Goal: Find specific page/section: Find specific page/section

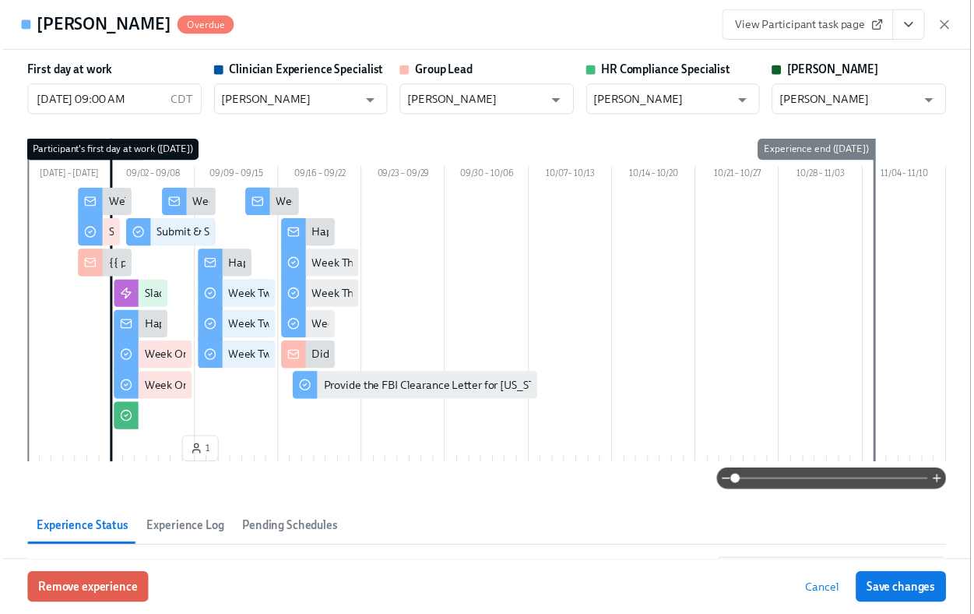
scroll to position [703, 0]
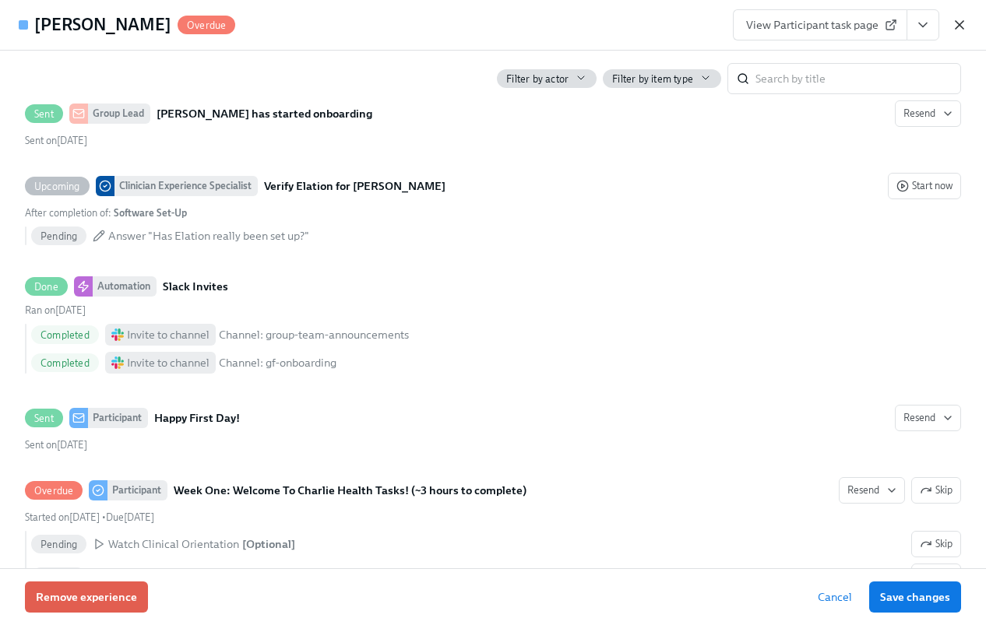
click at [962, 24] on icon "button" at bounding box center [960, 25] width 16 height 16
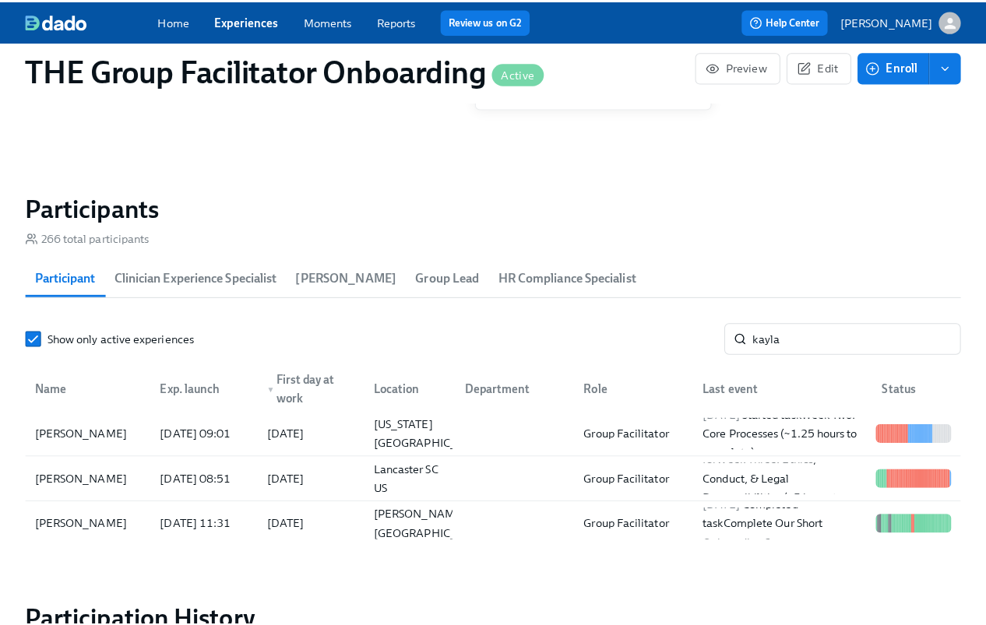
scroll to position [0, 24158]
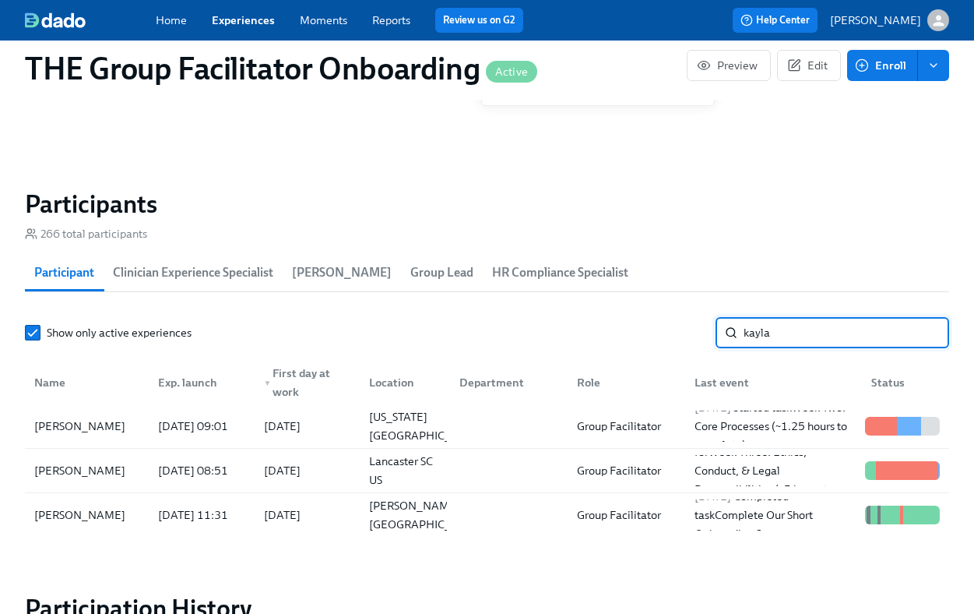
click at [759, 340] on input "kayla" at bounding box center [847, 332] width 206 height 31
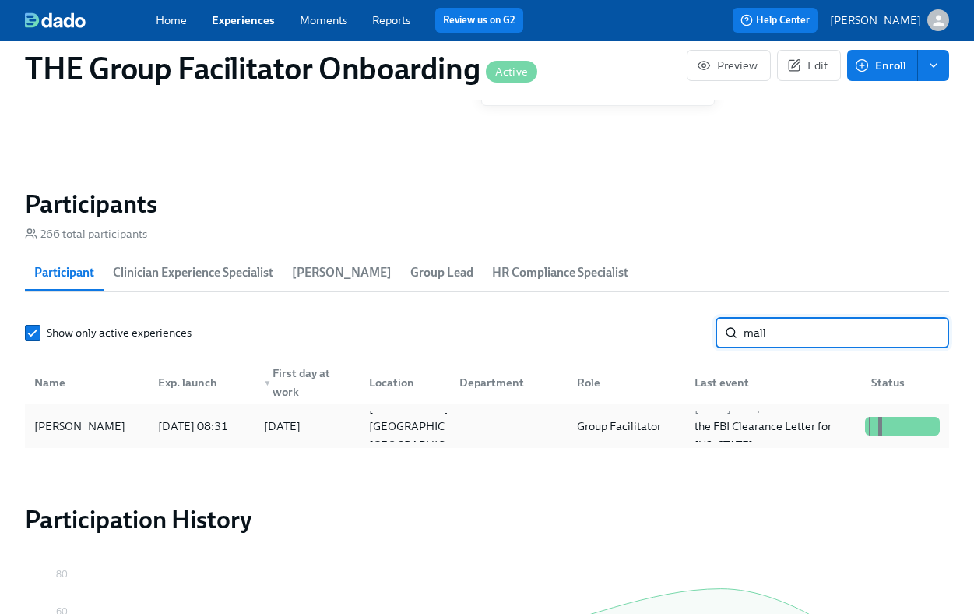
type input "mall"
click at [89, 426] on div "[PERSON_NAME]" at bounding box center [80, 426] width 104 height 19
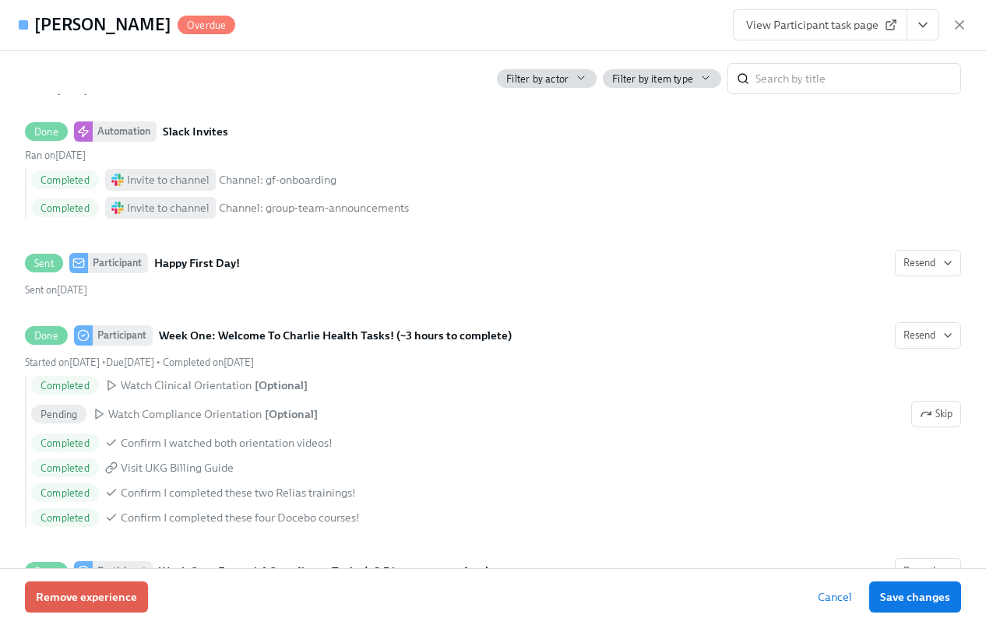
scroll to position [706, 0]
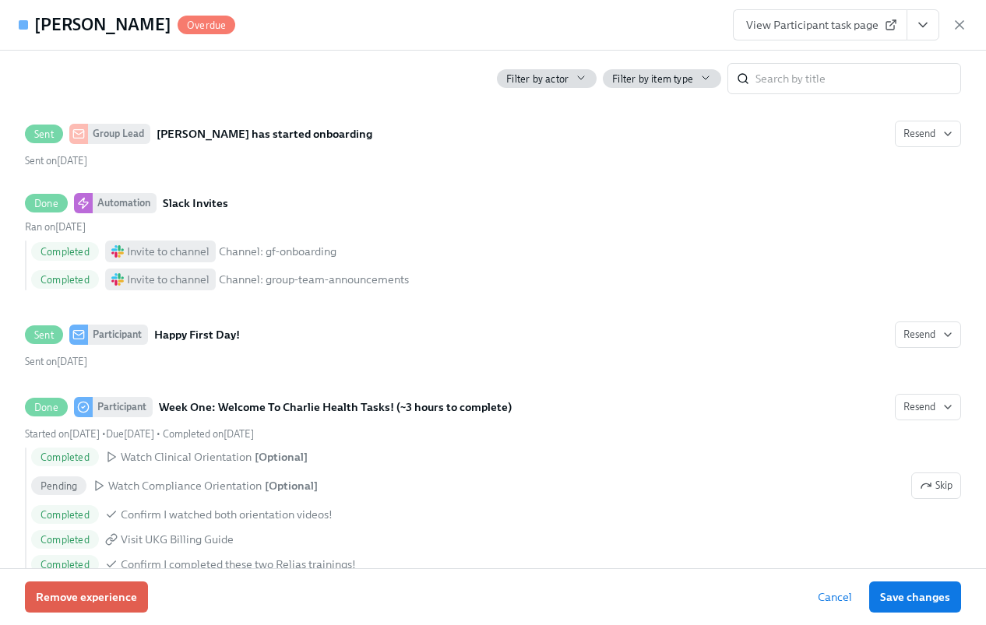
click at [922, 13] on button "View task page" at bounding box center [923, 24] width 33 height 31
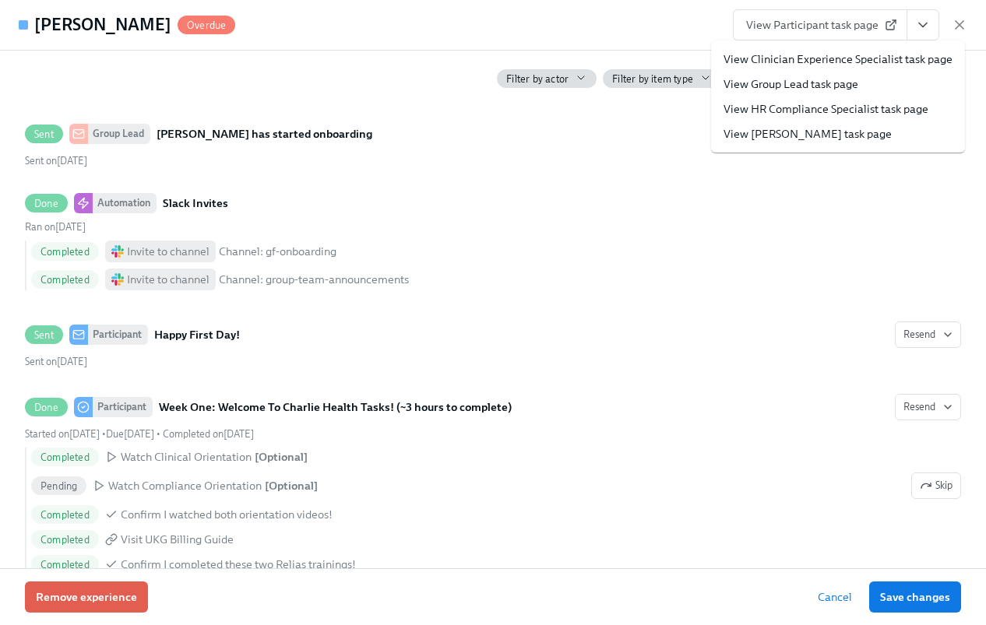
click at [872, 51] on link "View Clinician Experience Specialist task page" at bounding box center [838, 59] width 229 height 16
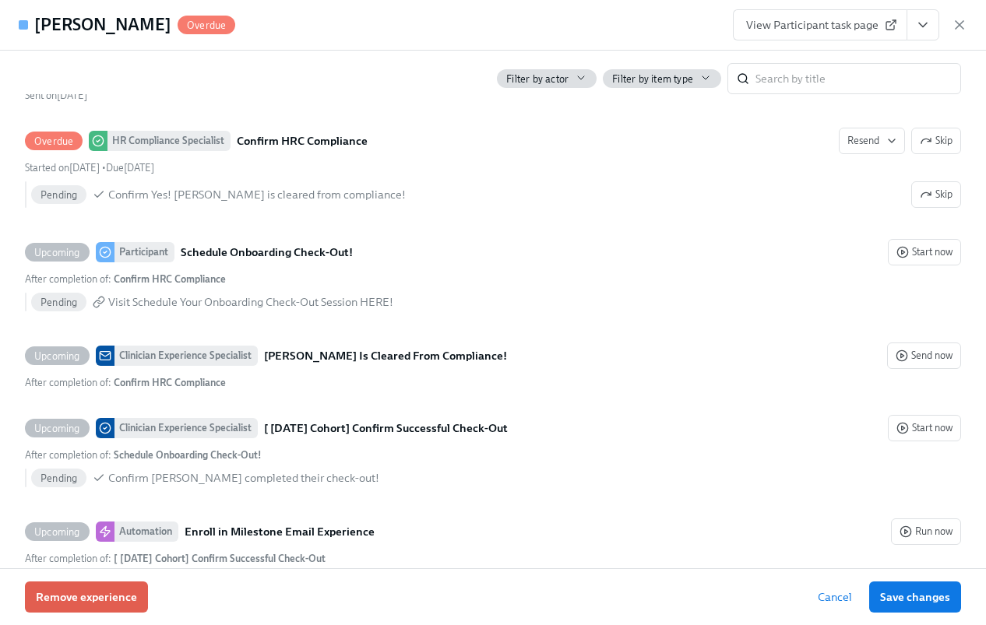
scroll to position [3560, 0]
